Goal: Obtain resource: Download file/media

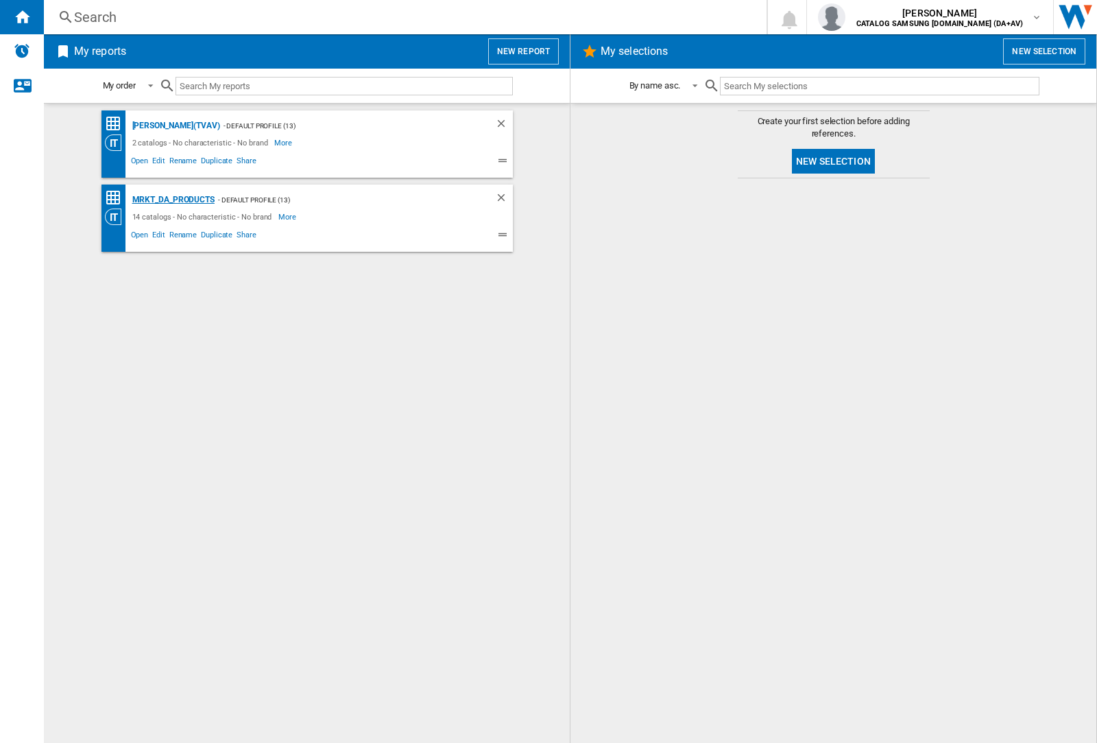
click at [173, 200] on div "MRKT_DA_PRODUCTS" at bounding box center [172, 199] width 86 height 17
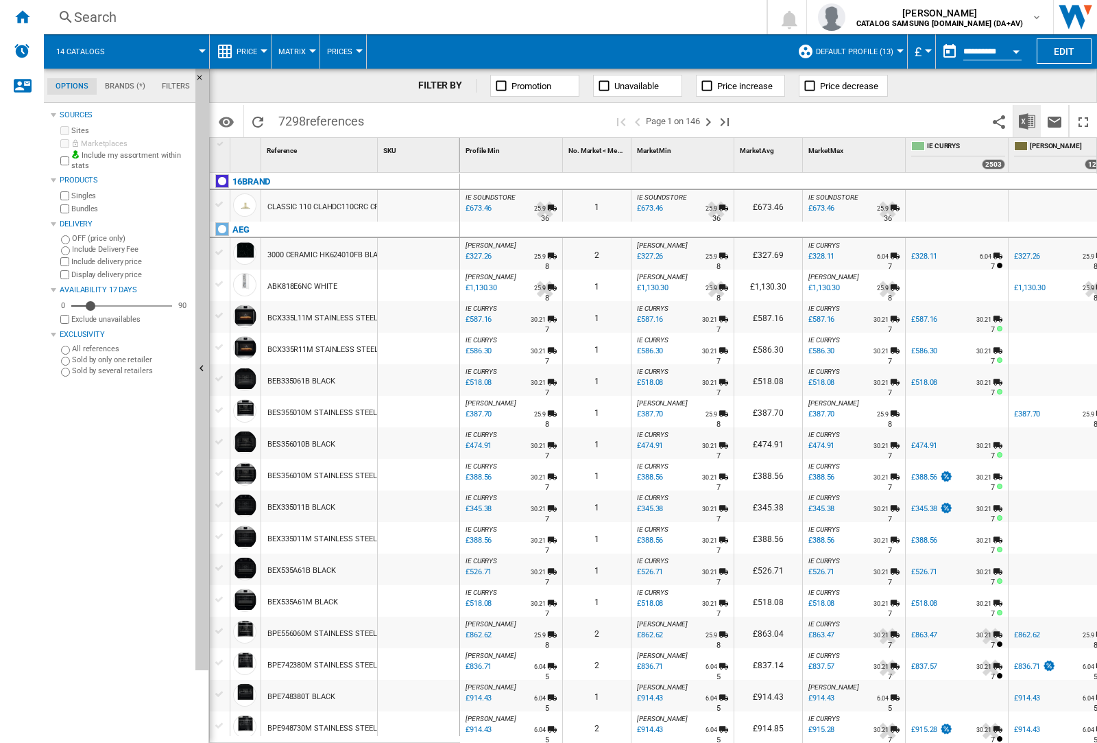
click at [1026, 120] on img "Download in Excel" at bounding box center [1027, 121] width 16 height 16
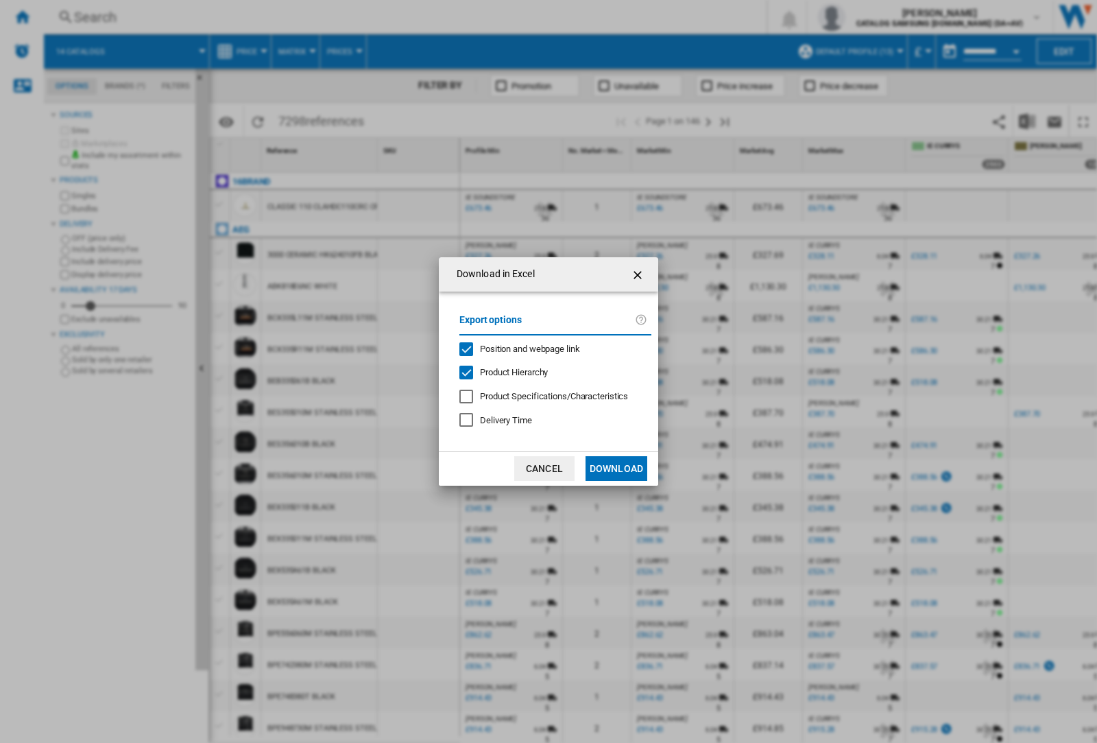
click at [521, 348] on span "Position and webpage link" at bounding box center [530, 349] width 100 height 10
click at [616, 468] on button "Download" at bounding box center [617, 468] width 62 height 25
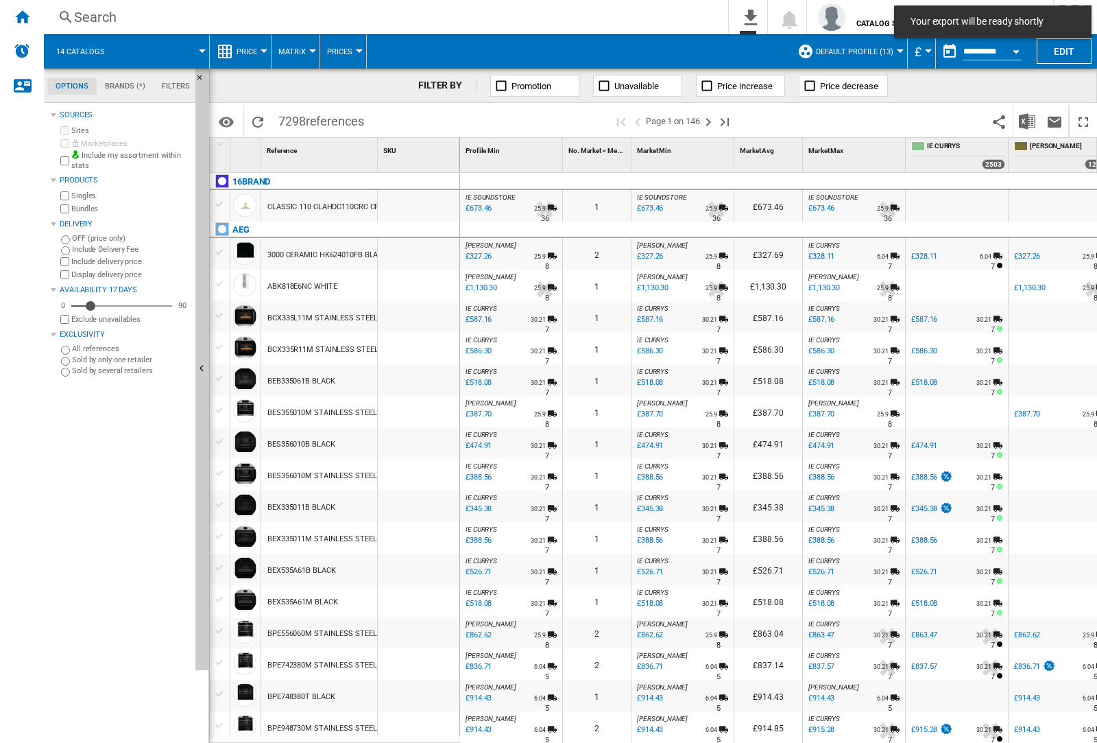
click at [424, 314] on div at bounding box center [419, 317] width 82 height 32
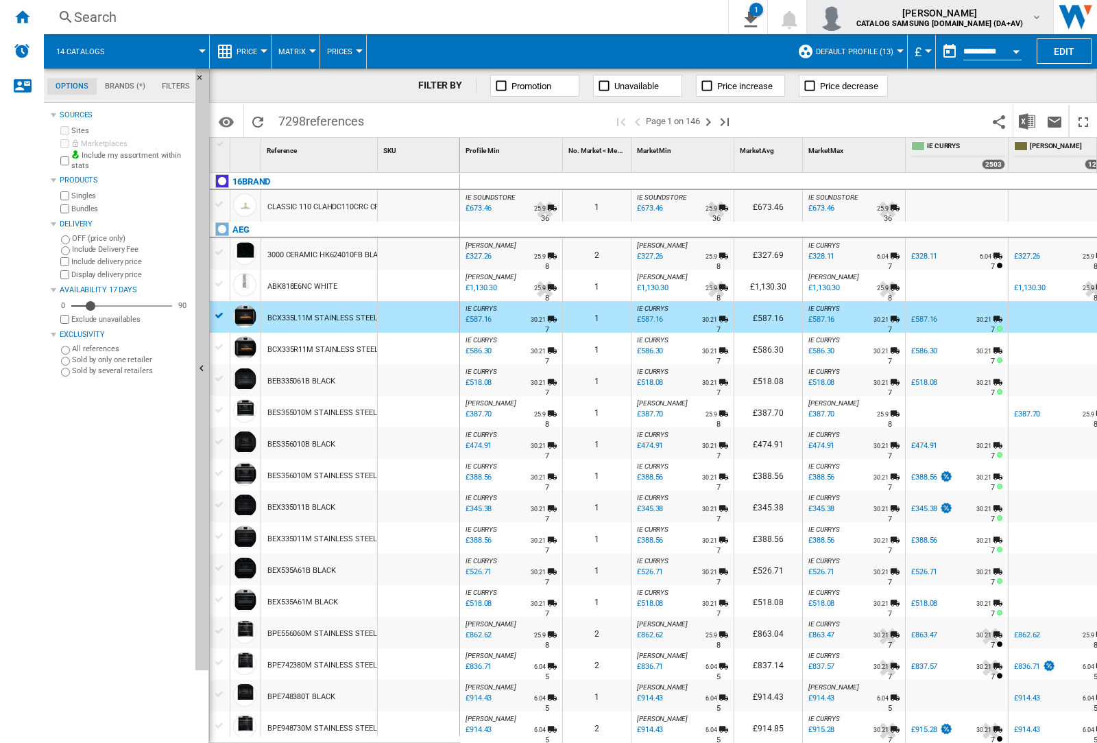
click at [845, 17] on img "button" at bounding box center [831, 16] width 27 height 27
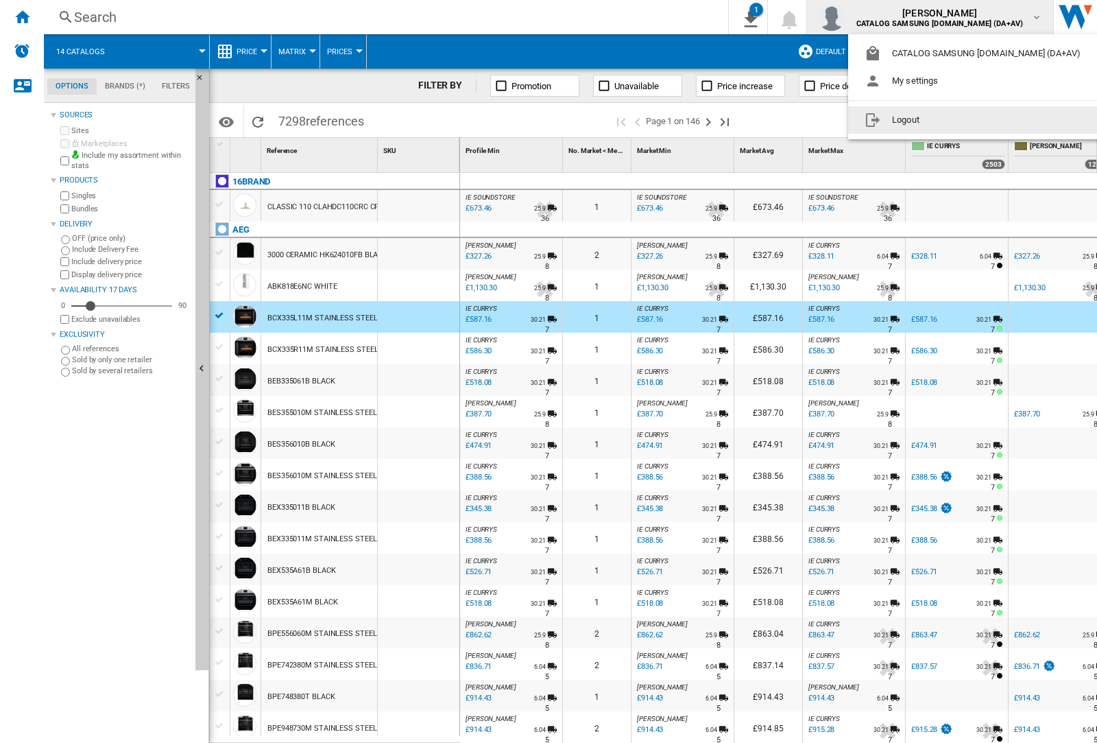
click at [954, 120] on button "Logout" at bounding box center [975, 119] width 254 height 27
